Goal: Browse casually: Explore the website without a specific task or goal

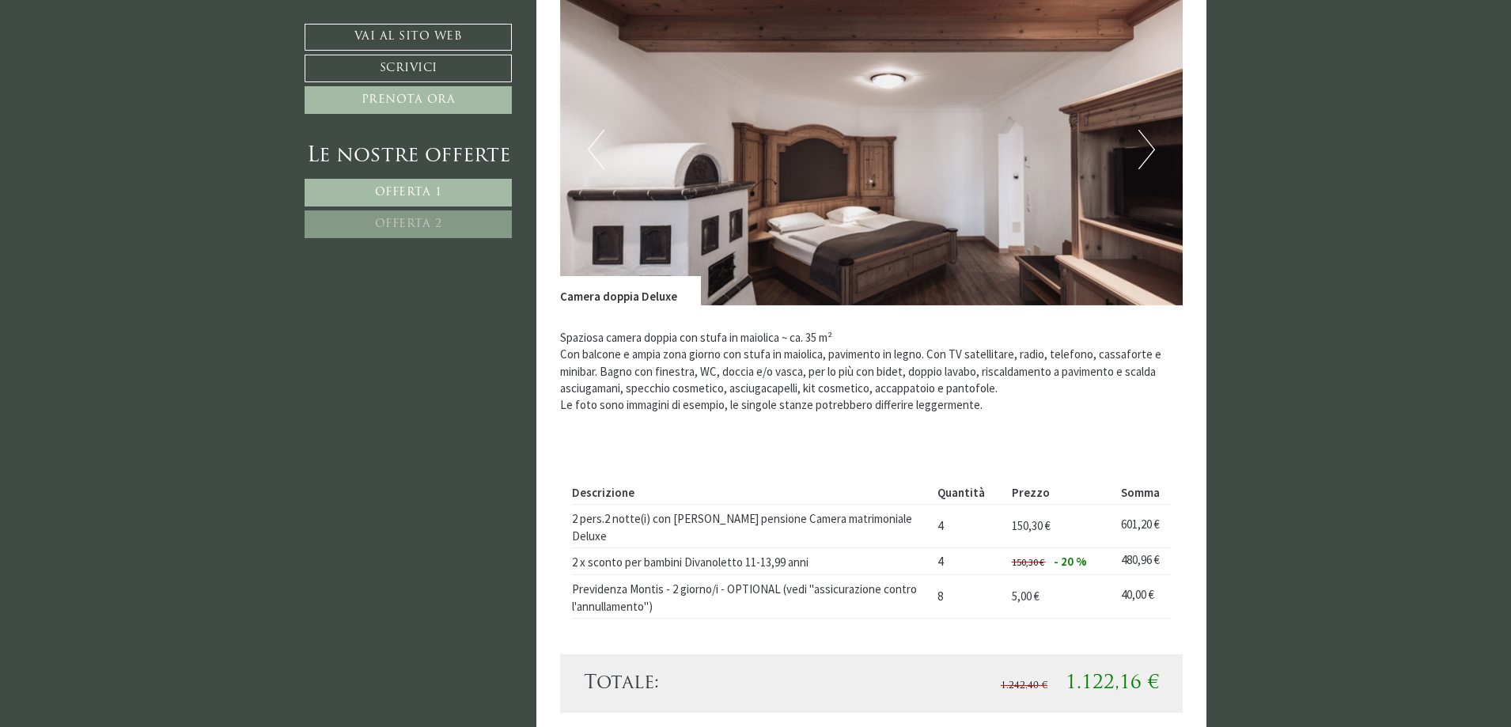
scroll to position [1345, 0]
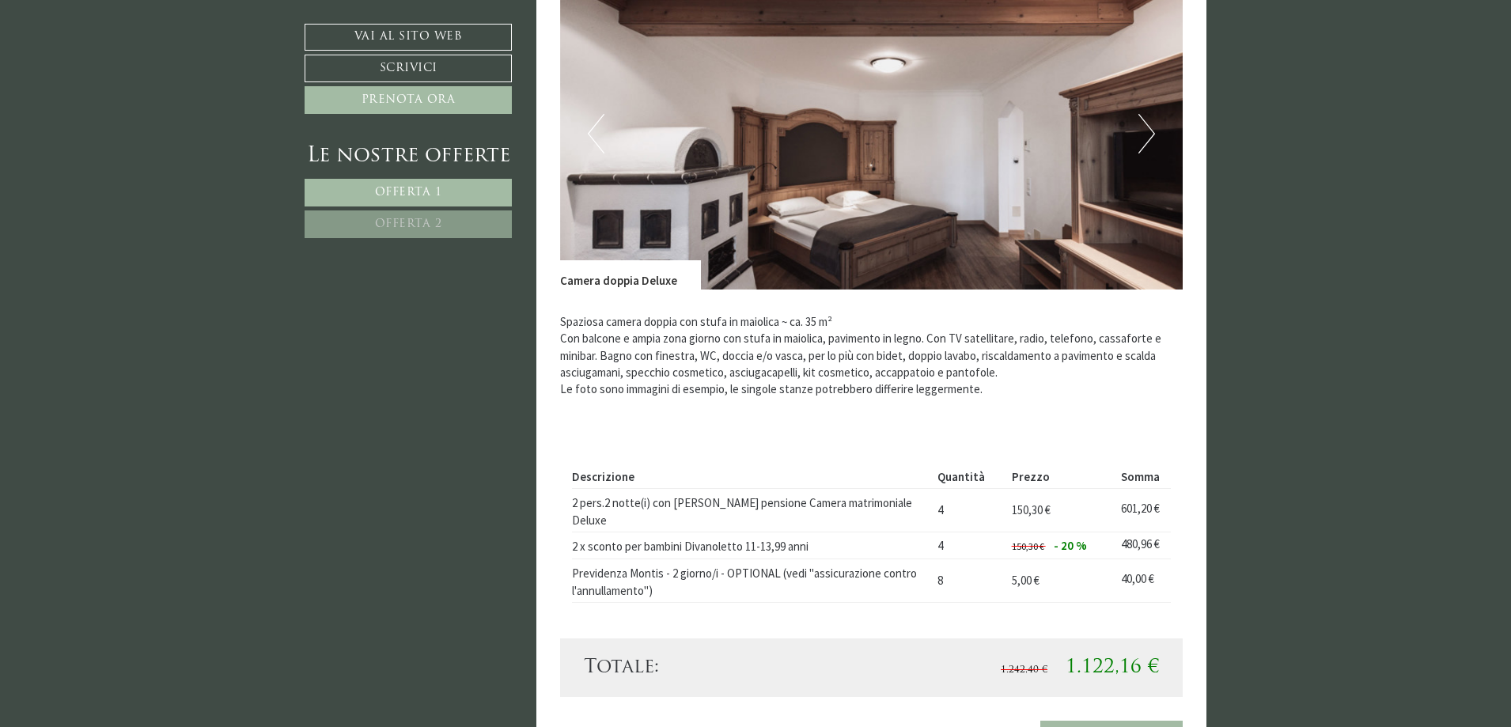
click at [1146, 138] on button "Next" at bounding box center [1146, 134] width 17 height 40
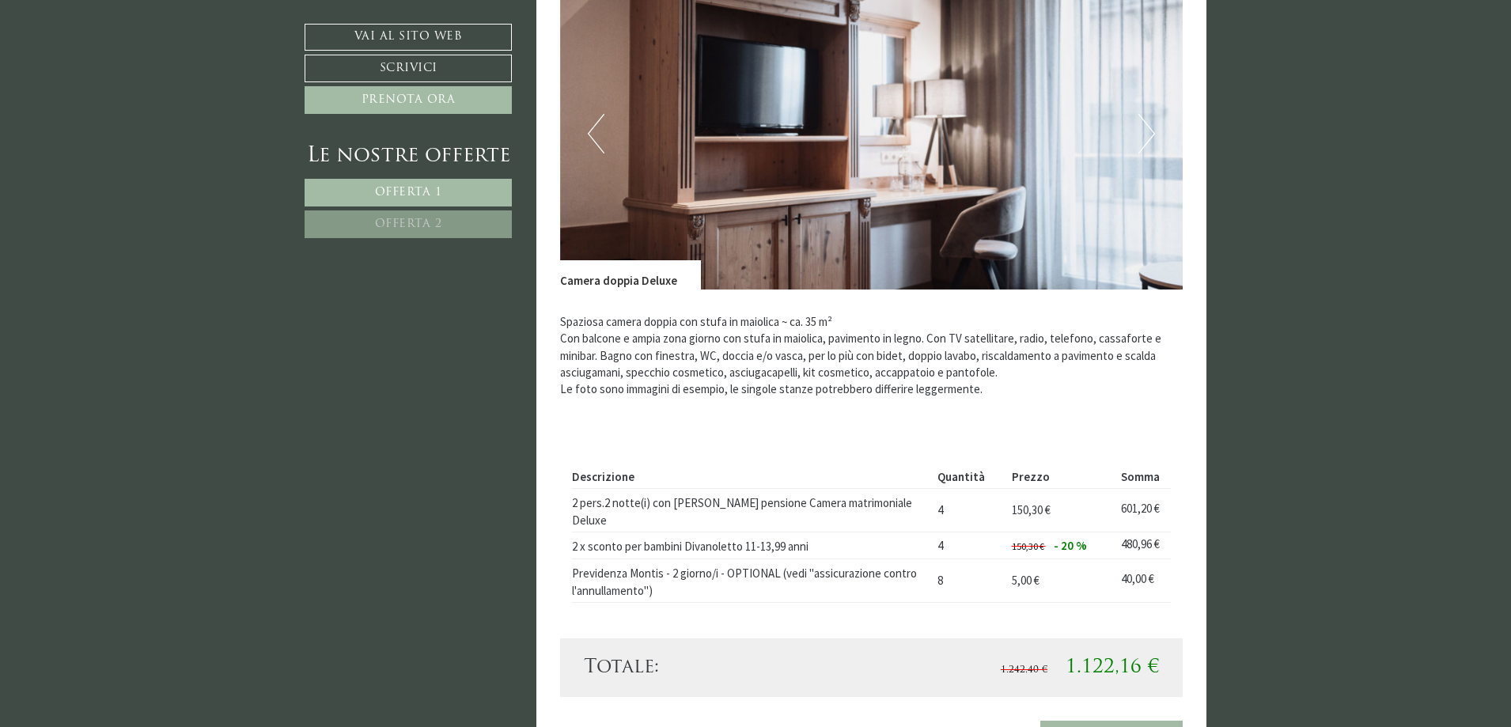
click at [1146, 138] on button "Next" at bounding box center [1146, 134] width 17 height 40
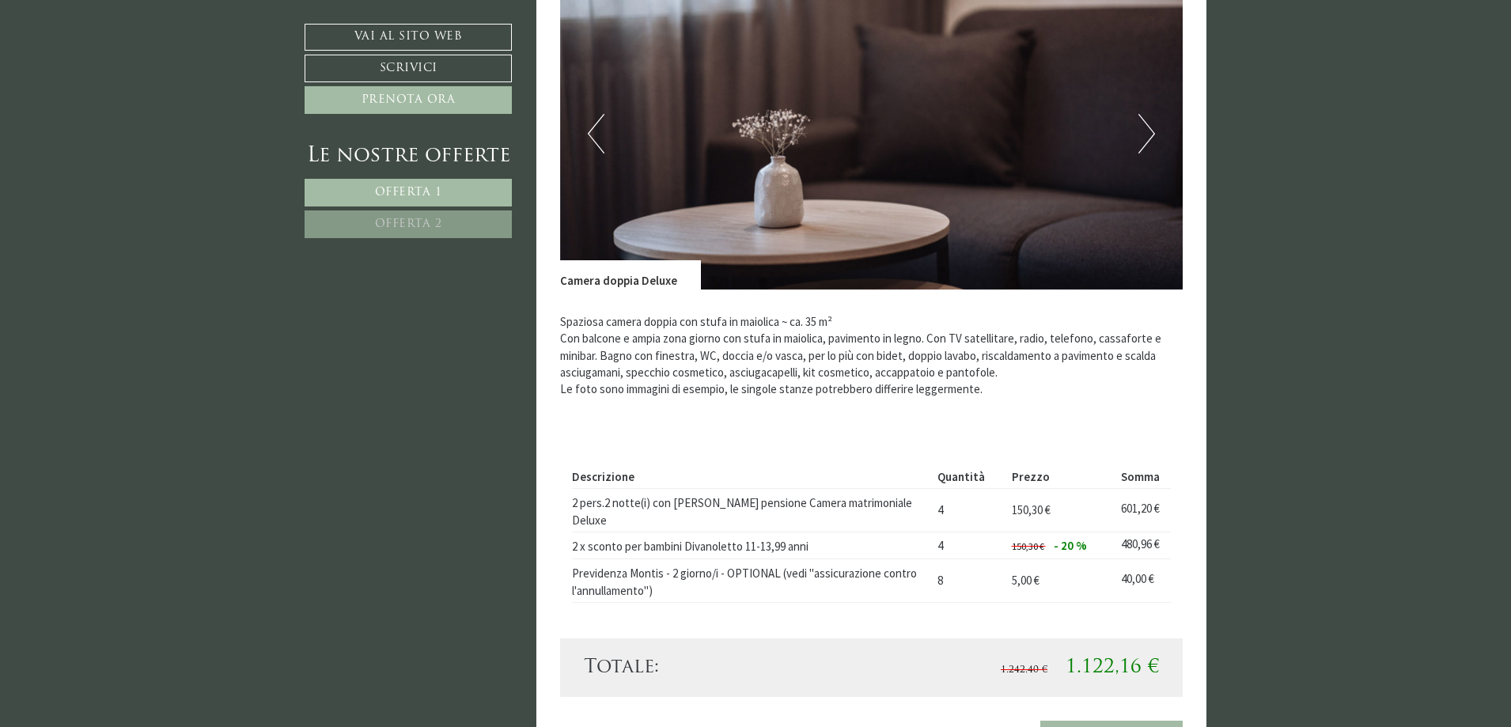
click at [1146, 138] on button "Next" at bounding box center [1146, 134] width 17 height 40
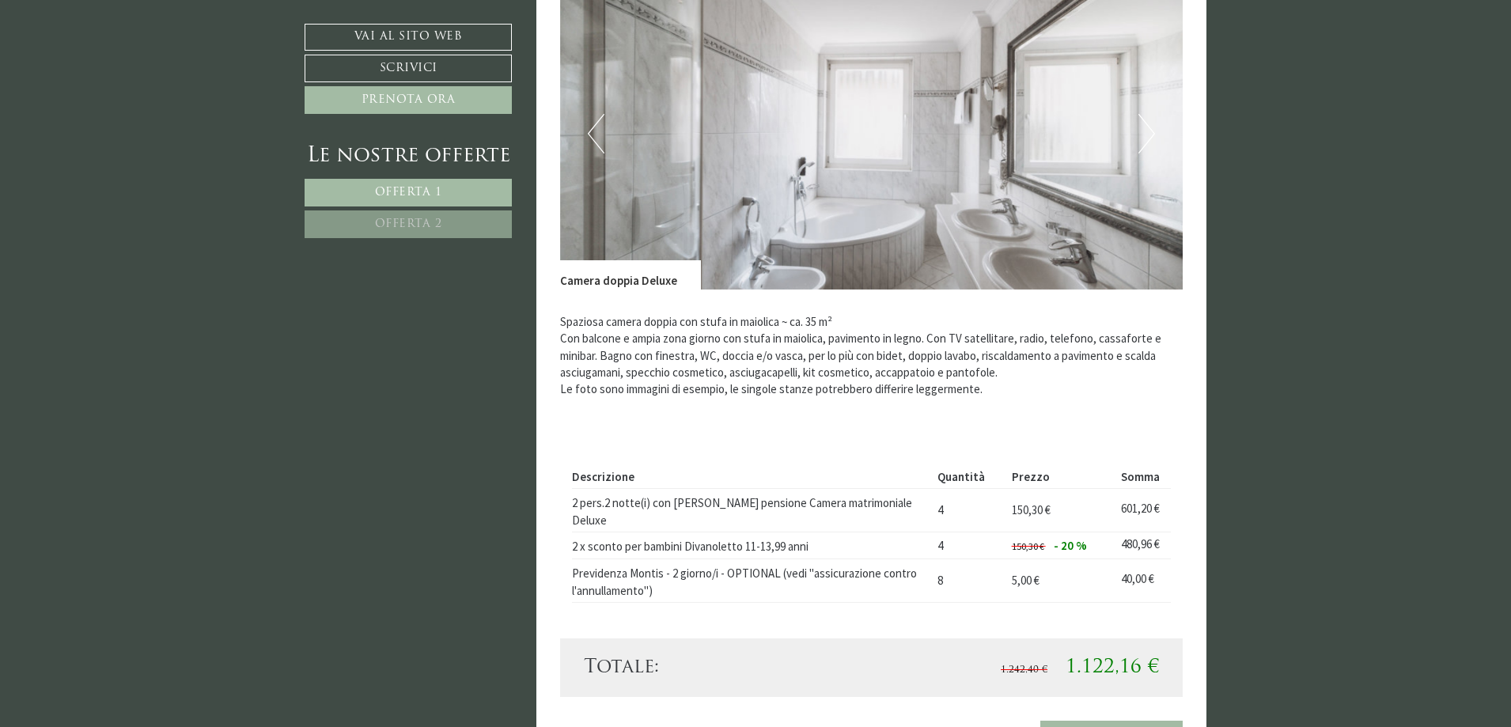
click at [1146, 138] on button "Next" at bounding box center [1146, 134] width 17 height 40
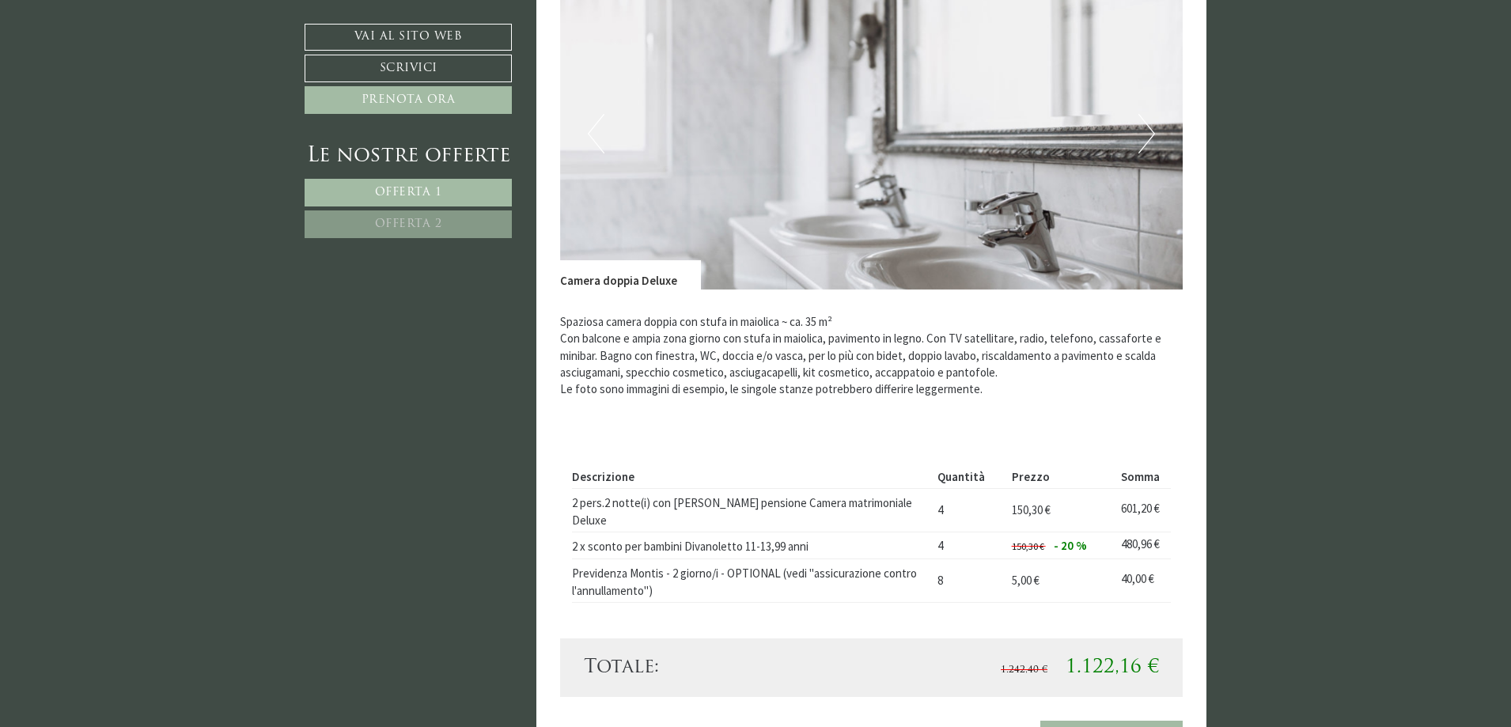
click at [1146, 138] on button "Next" at bounding box center [1146, 134] width 17 height 40
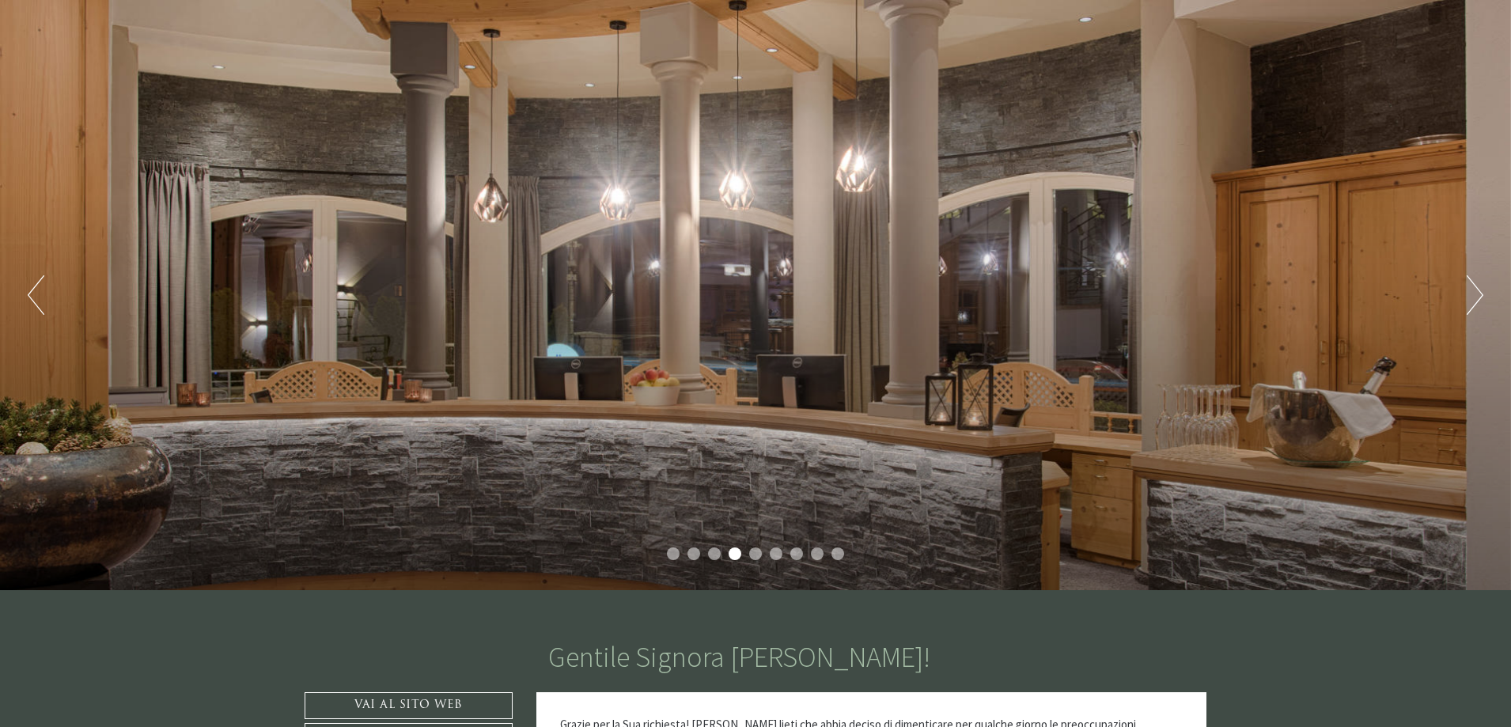
scroll to position [0, 0]
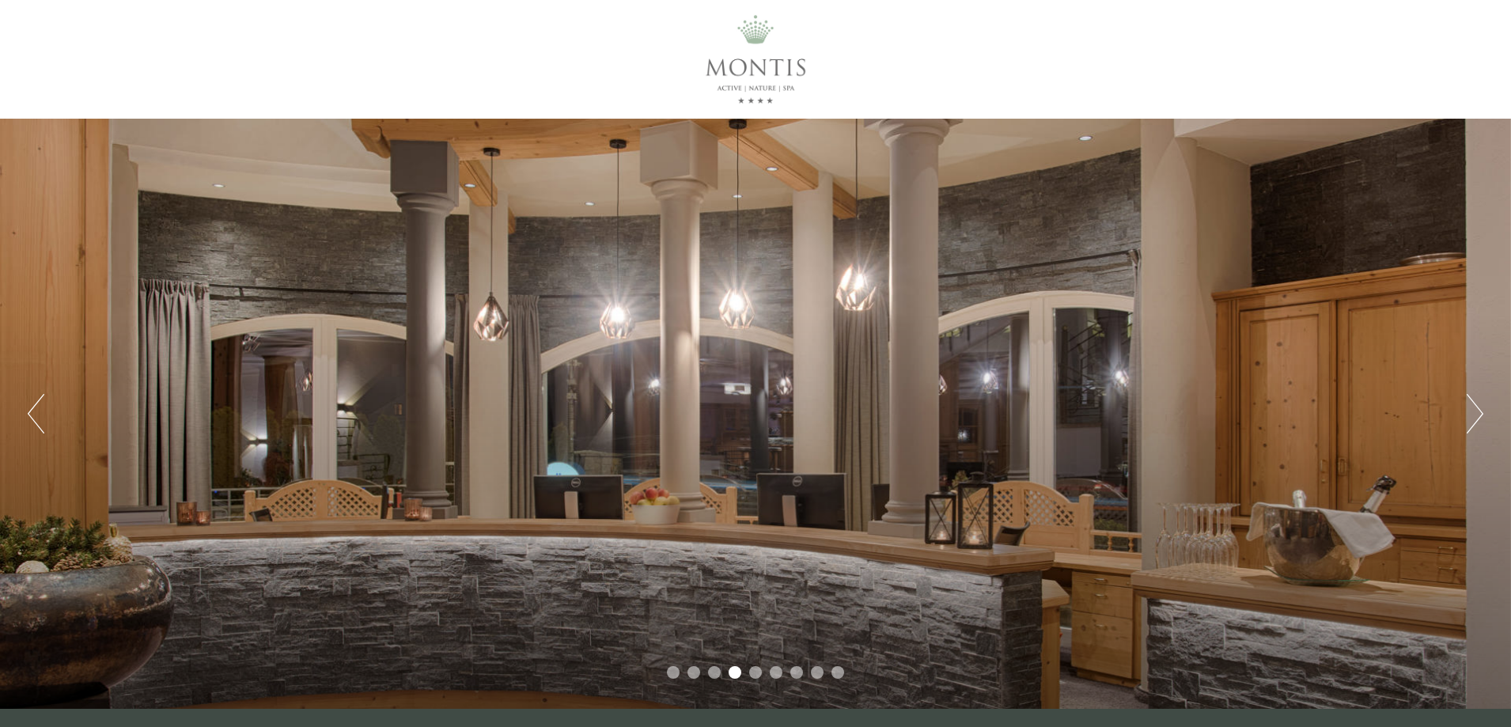
click at [673, 680] on ul "1 2 3 4 5 6 7 8 9" at bounding box center [755, 674] width 1511 height 17
click at [672, 678] on li "1" at bounding box center [673, 672] width 13 height 13
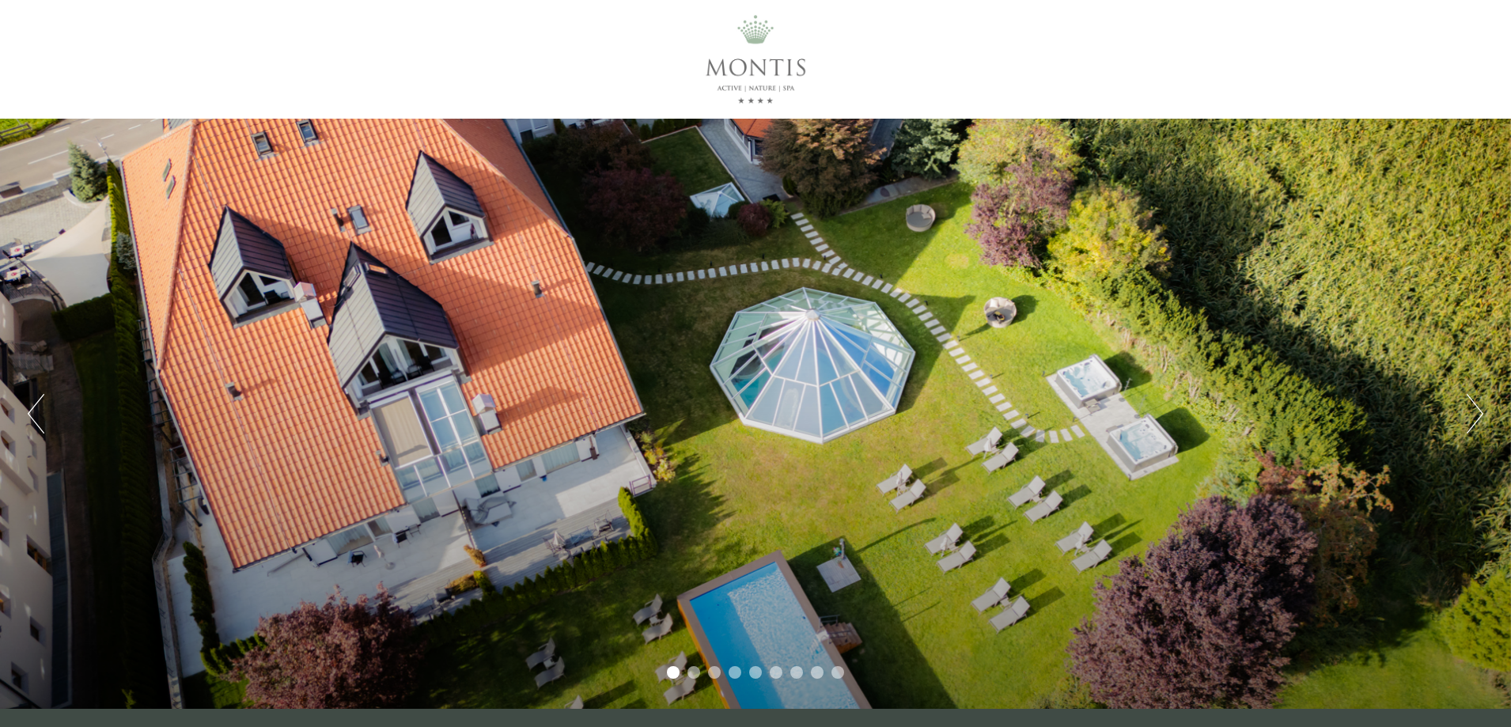
click at [697, 672] on li "2" at bounding box center [694, 672] width 13 height 13
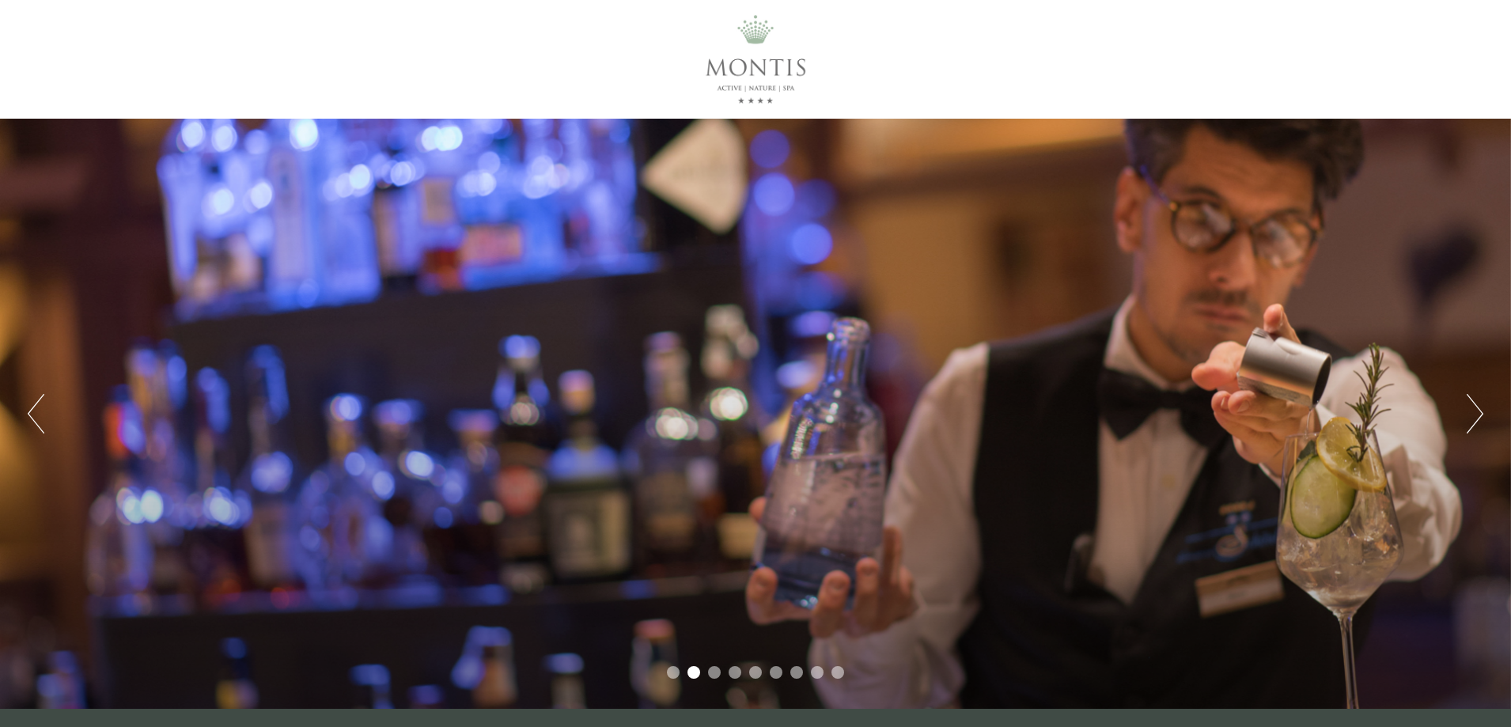
click at [717, 672] on li "3" at bounding box center [714, 672] width 13 height 13
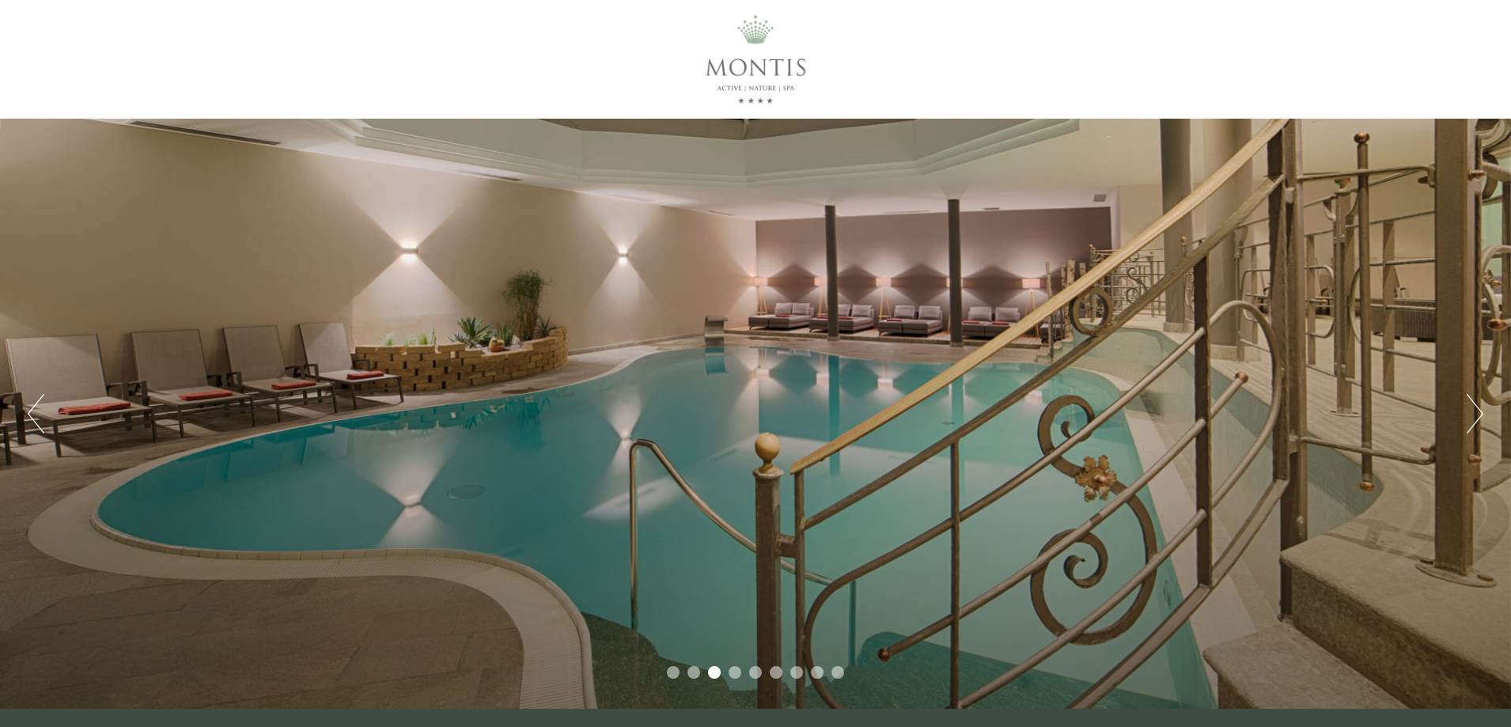
click at [729, 672] on li "4" at bounding box center [735, 672] width 13 height 13
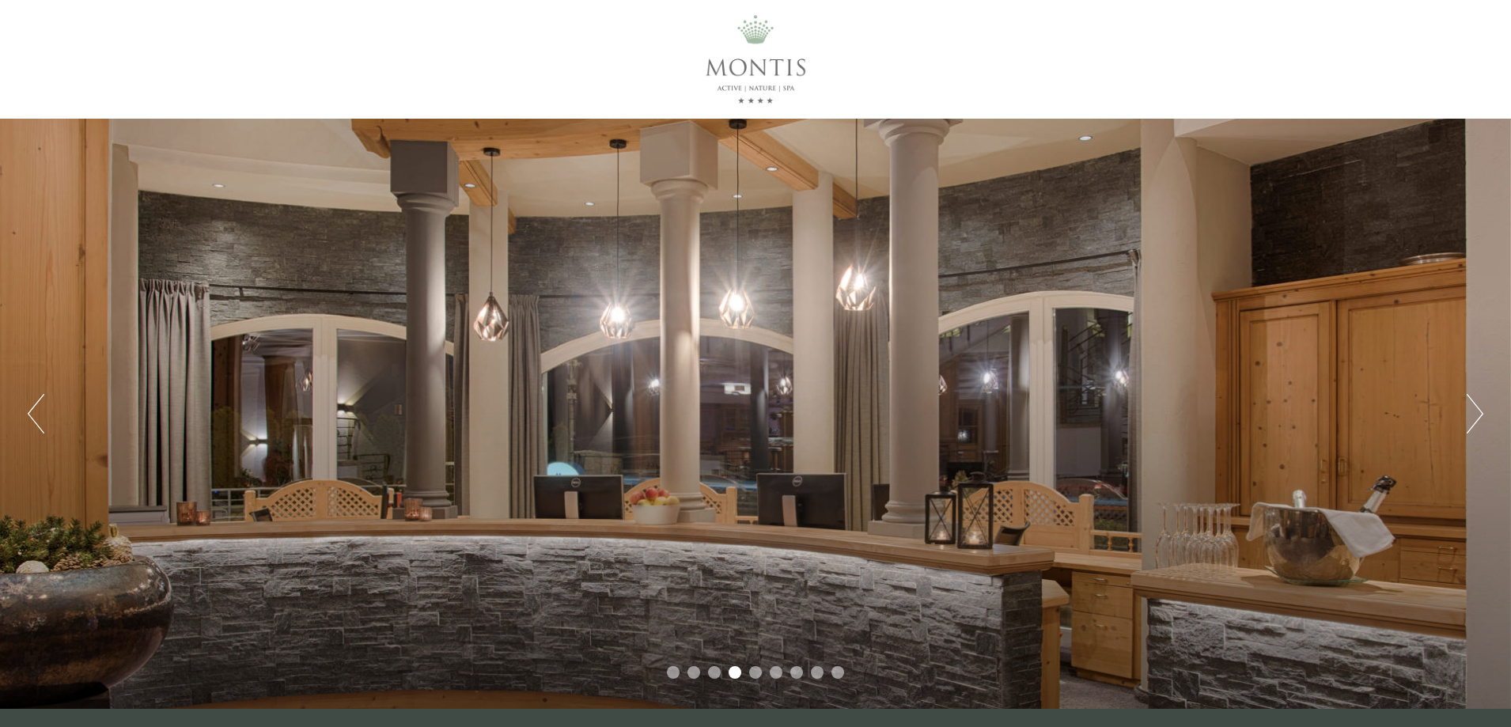
click at [771, 675] on li "6" at bounding box center [776, 672] width 13 height 13
